Goal: Navigation & Orientation: Find specific page/section

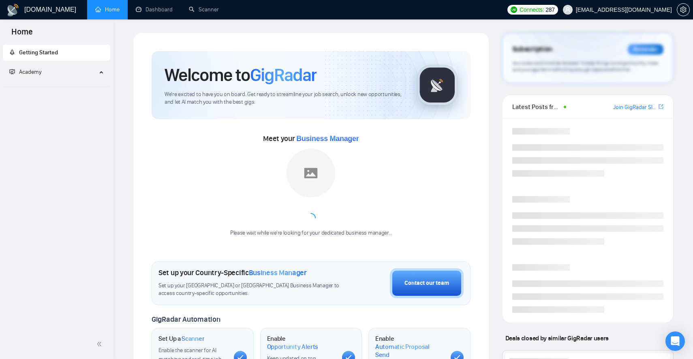
click at [624, 10] on span "[EMAIL_ADDRESS][DOMAIN_NAME]" at bounding box center [624, 10] width 96 height 0
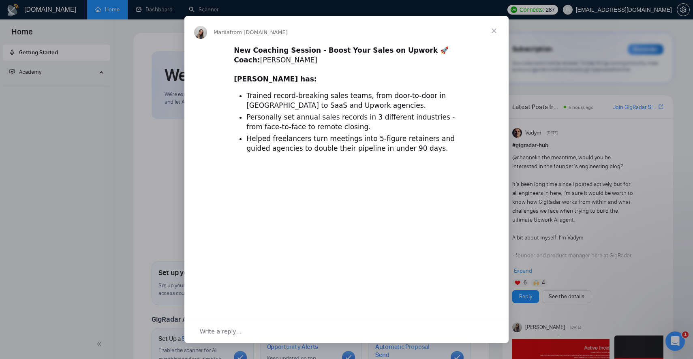
click at [617, 197] on div "Intercom messenger" at bounding box center [346, 179] width 693 height 359
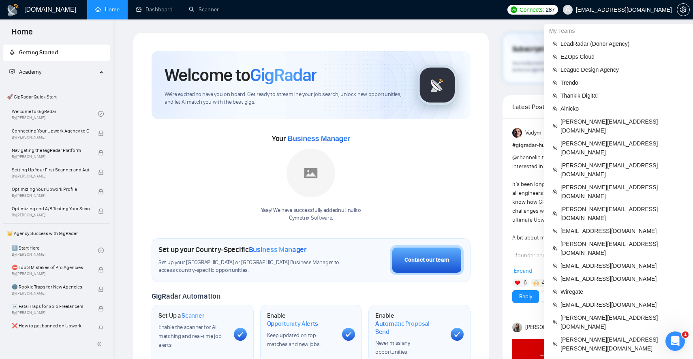
click at [629, 10] on span "[EMAIL_ADDRESS][DOMAIN_NAME]" at bounding box center [624, 10] width 96 height 0
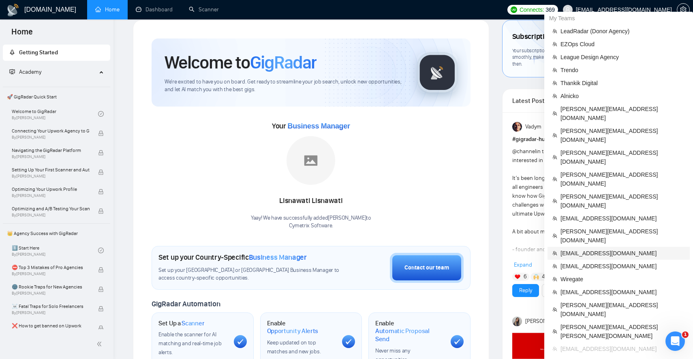
scroll to position [13, 0]
click at [603, 56] on span "League Design Agency" at bounding box center [623, 56] width 124 height 9
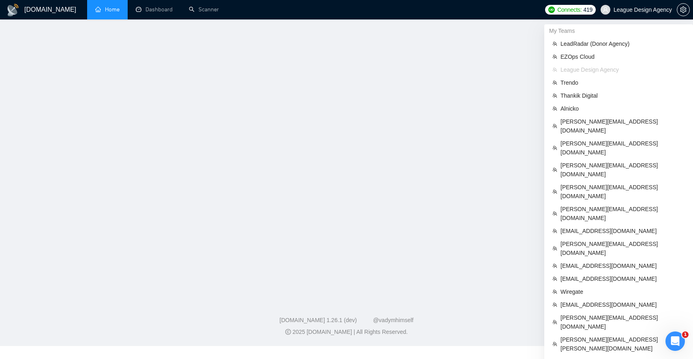
scroll to position [8, 0]
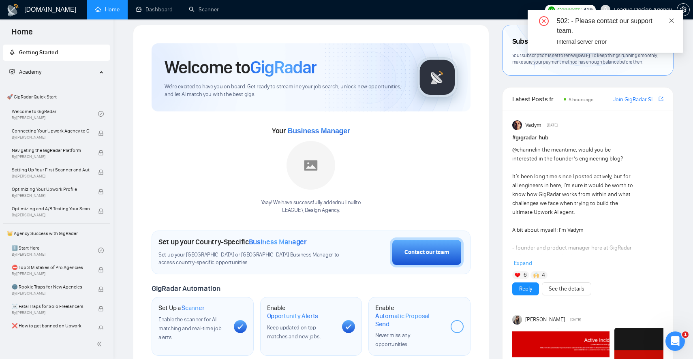
click at [673, 22] on icon "close" at bounding box center [672, 20] width 4 height 4
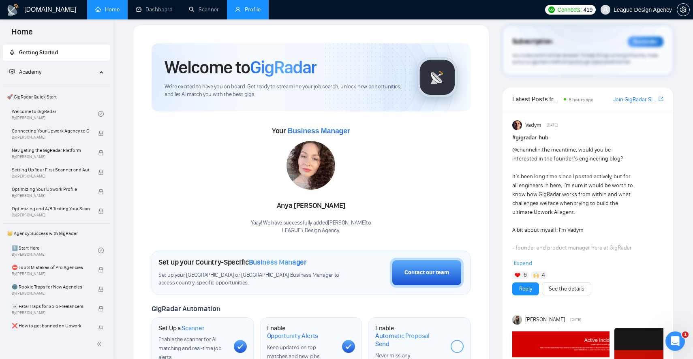
click at [251, 8] on link "Profile" at bounding box center [248, 9] width 26 height 7
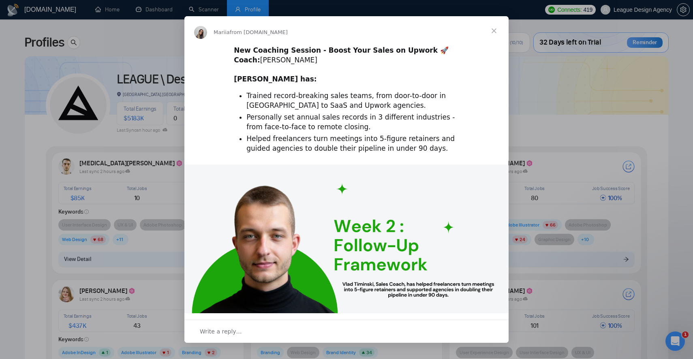
click at [494, 30] on span "Close" at bounding box center [493, 30] width 29 height 29
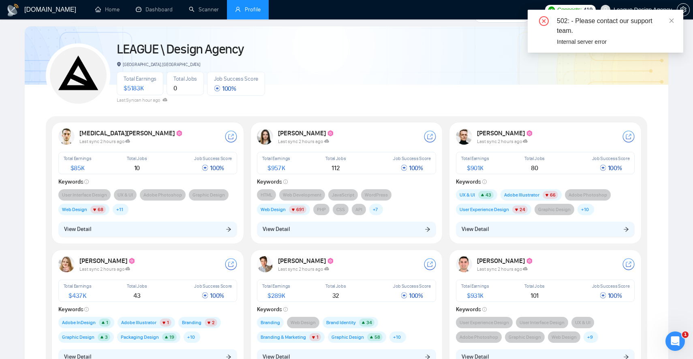
scroll to position [34, 0]
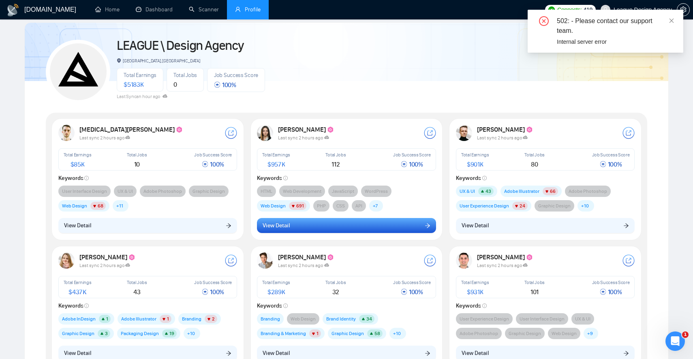
click at [404, 223] on button "View Detail" at bounding box center [346, 225] width 179 height 15
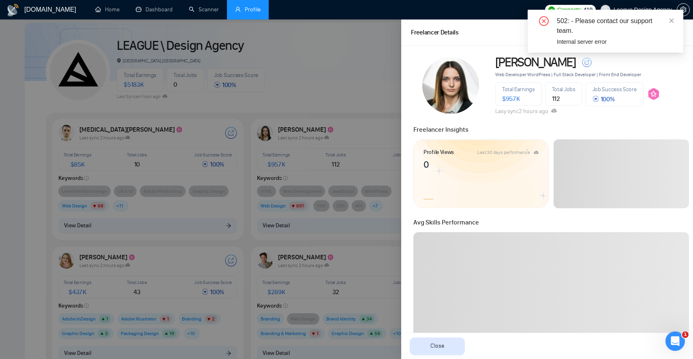
click at [678, 19] on div "502: - Please contact our support team. Internal server error" at bounding box center [606, 31] width 156 height 43
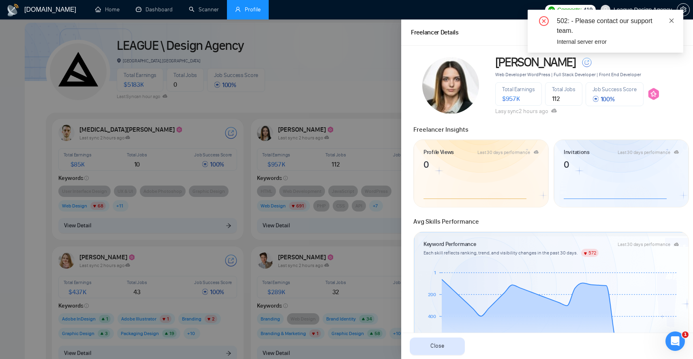
click at [669, 21] on icon "close" at bounding box center [672, 21] width 6 height 6
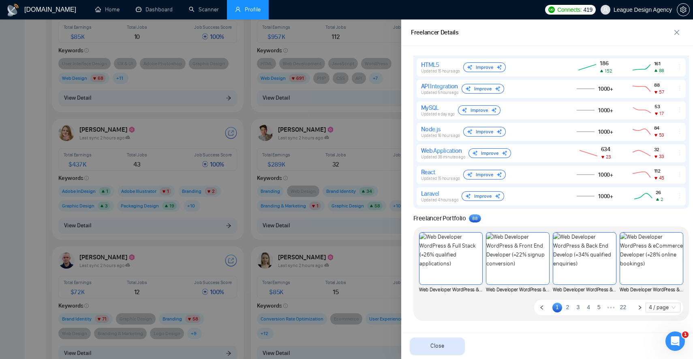
scroll to position [0, 0]
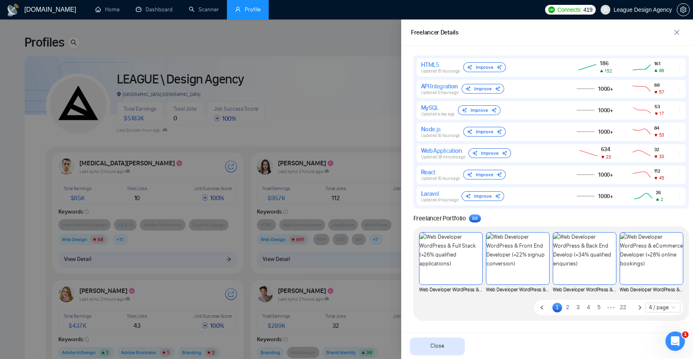
click at [180, 72] on div at bounding box center [346, 189] width 693 height 340
